Goal: Find specific page/section: Find specific page/section

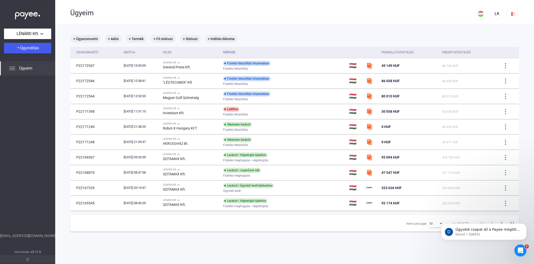
click at [18, 66] on div "Ügyeim" at bounding box center [27, 68] width 55 height 14
click at [24, 67] on span "Ügyeim" at bounding box center [25, 68] width 13 height 6
click at [30, 68] on span "Ügyeim" at bounding box center [25, 68] width 13 height 6
